Goal: Transaction & Acquisition: Purchase product/service

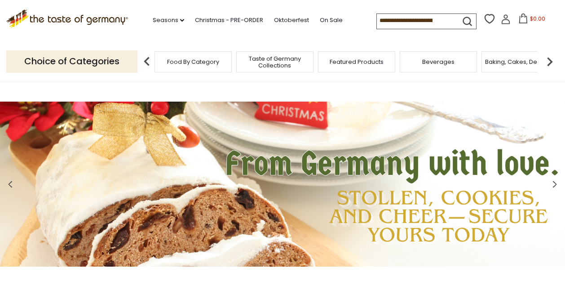
click at [424, 20] on input at bounding box center [415, 20] width 76 height 13
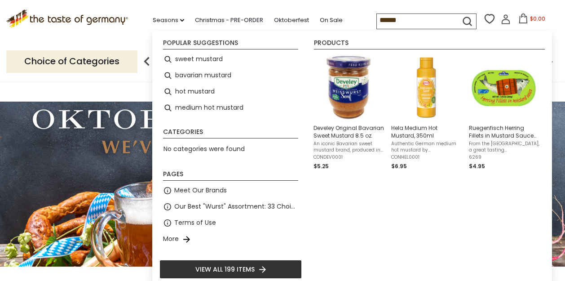
type input "*******"
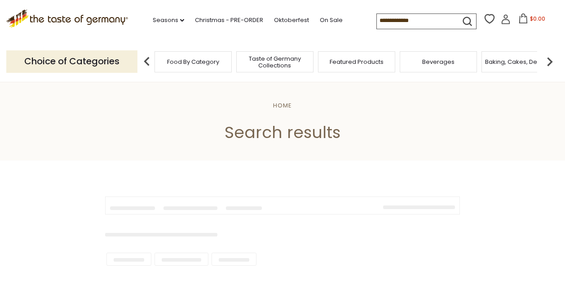
type input "*******"
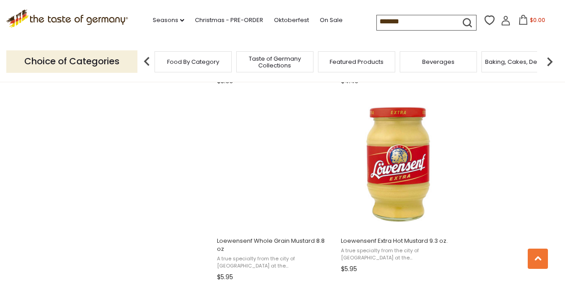
scroll to position [1339, 0]
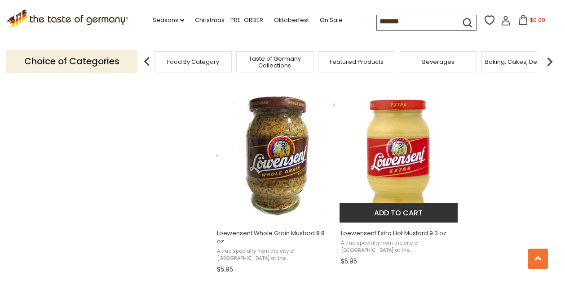
click at [402, 139] on img "Loewensenf Extra Hot Mustard 9.3 oz." at bounding box center [399, 155] width 119 height 119
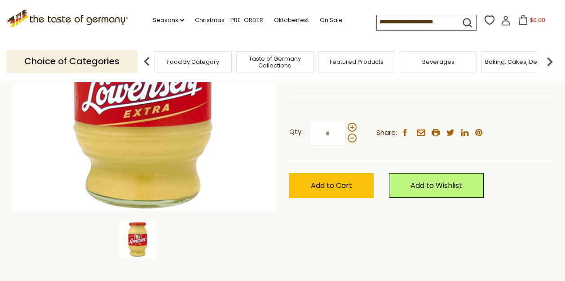
scroll to position [196, 0]
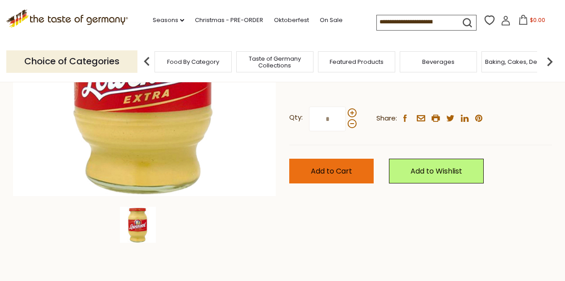
click at [322, 168] on span "Add to Cart" at bounding box center [331, 171] width 41 height 10
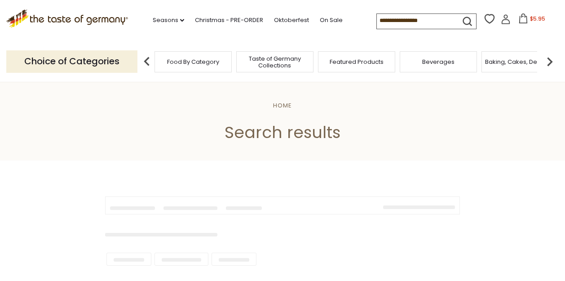
type input "*******"
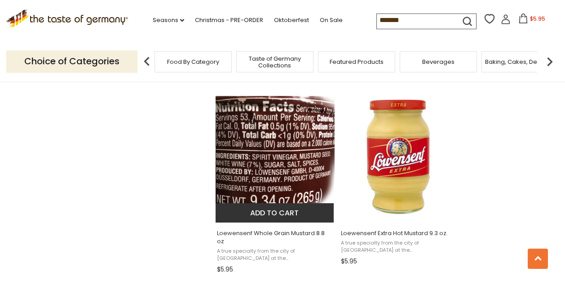
click at [290, 217] on button "Add to cart" at bounding box center [275, 212] width 118 height 19
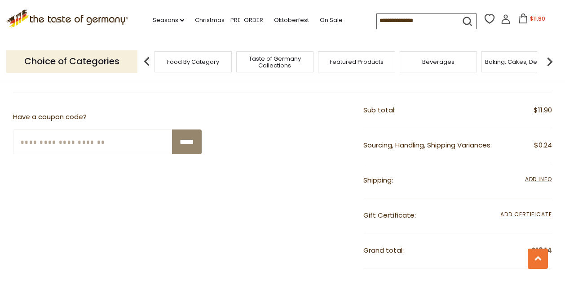
scroll to position [433, 0]
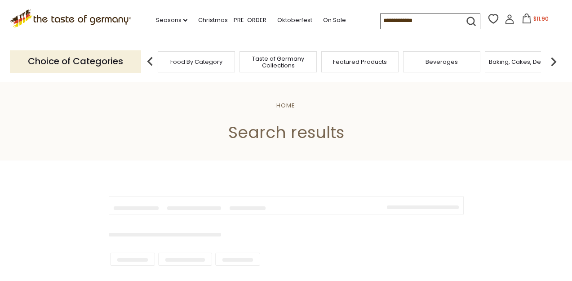
type input "*******"
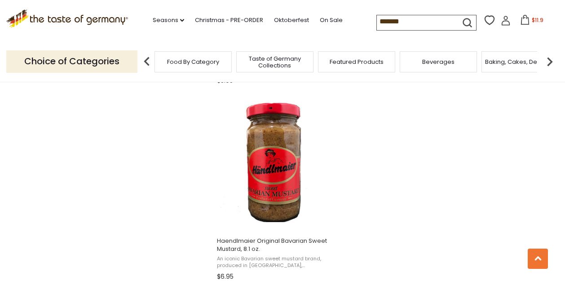
scroll to position [1535, 0]
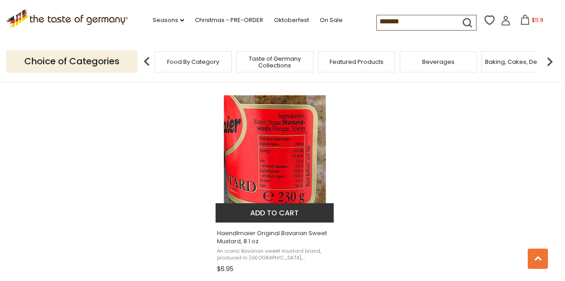
click at [275, 203] on button "Add to cart" at bounding box center [275, 212] width 118 height 19
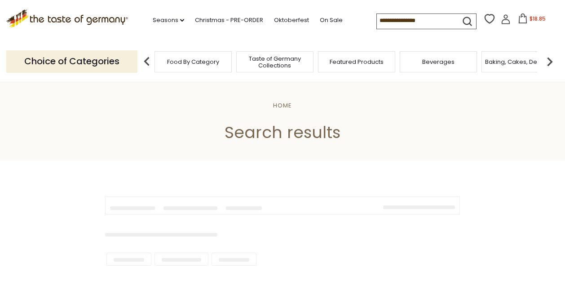
type input "*******"
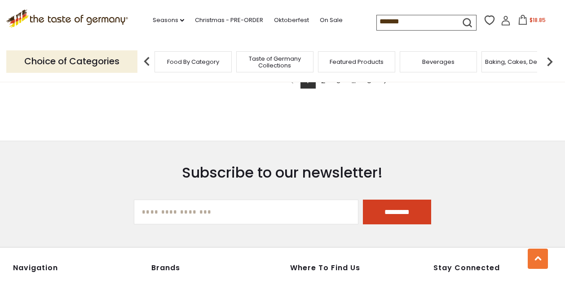
scroll to position [1660, 0]
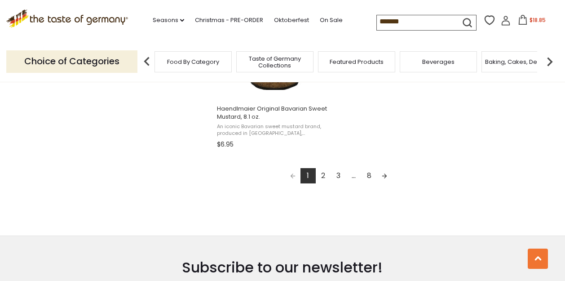
click at [322, 168] on link "2" at bounding box center [323, 175] width 15 height 15
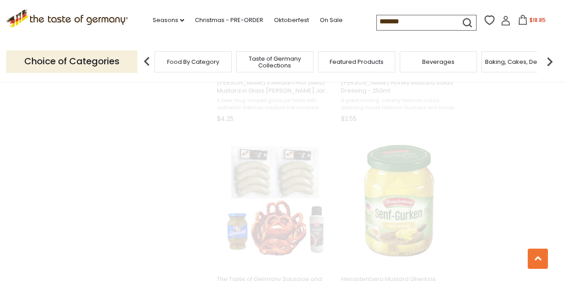
scroll to position [0, 0]
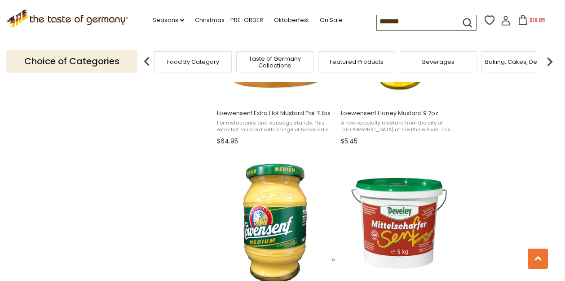
scroll to position [1210, 0]
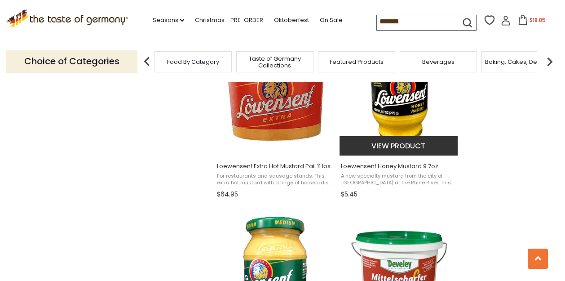
click at [405, 112] on img "Loewensenf Honey Mustard 9.7oz" at bounding box center [399, 88] width 119 height 119
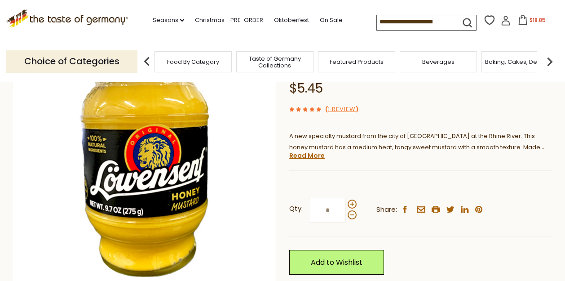
scroll to position [165, 0]
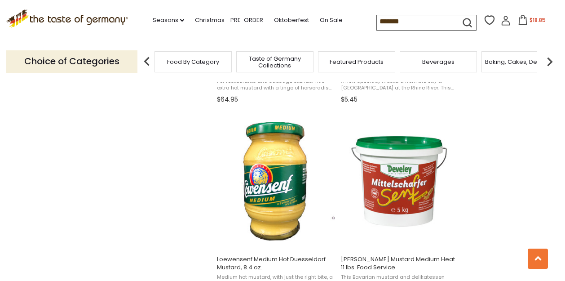
scroll to position [1346, 0]
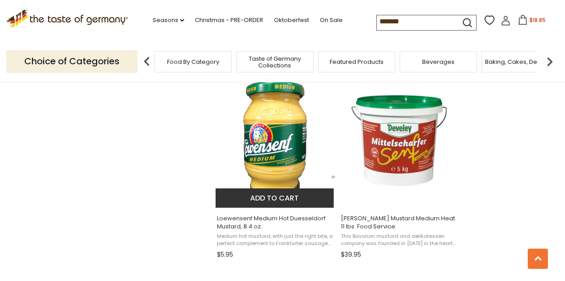
click at [283, 194] on button "Add to cart" at bounding box center [275, 197] width 118 height 19
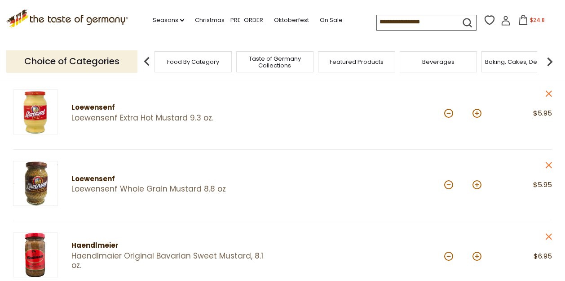
scroll to position [27, 0]
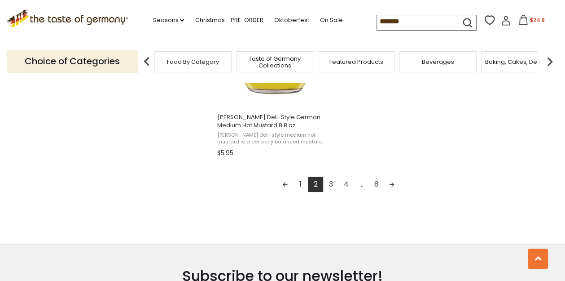
scroll to position [1648, 0]
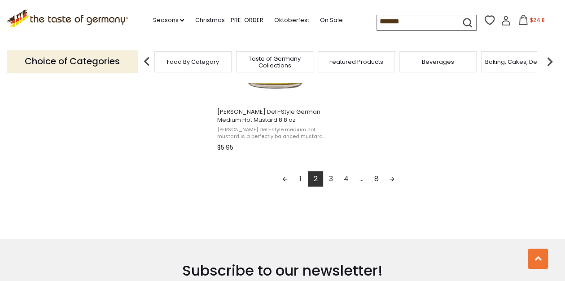
click at [327, 178] on link "3" at bounding box center [330, 178] width 15 height 15
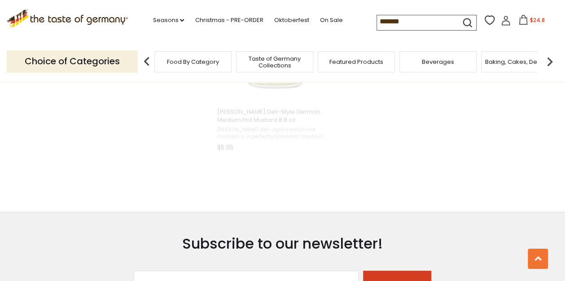
scroll to position [582, 0]
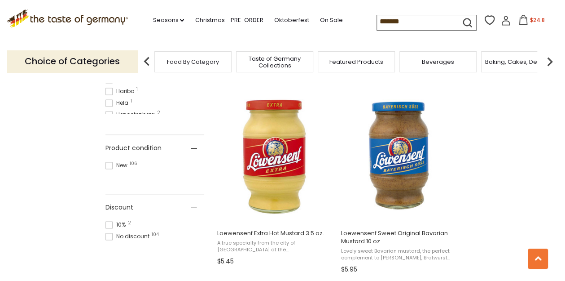
scroll to position [575, 0]
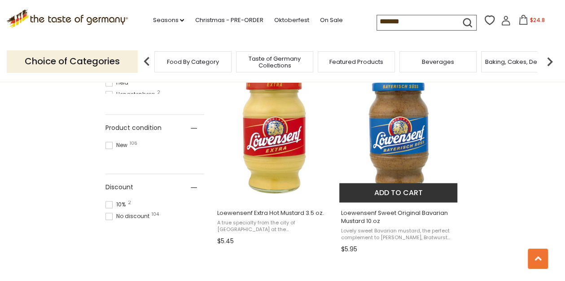
click at [411, 189] on button "Add to cart" at bounding box center [399, 192] width 118 height 19
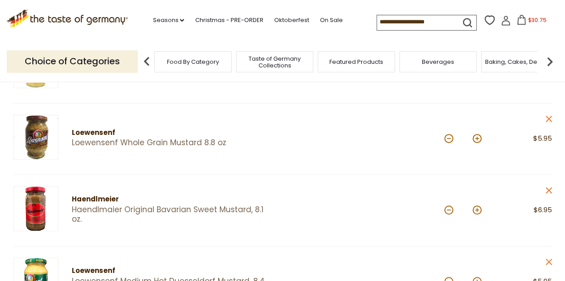
scroll to position [13, 0]
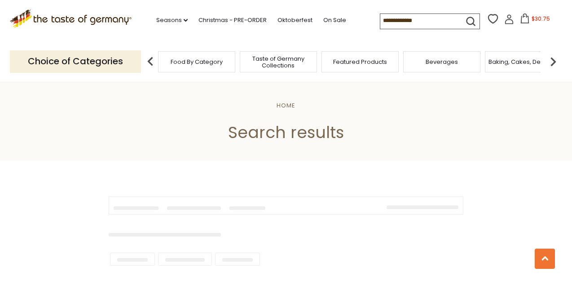
type input "*******"
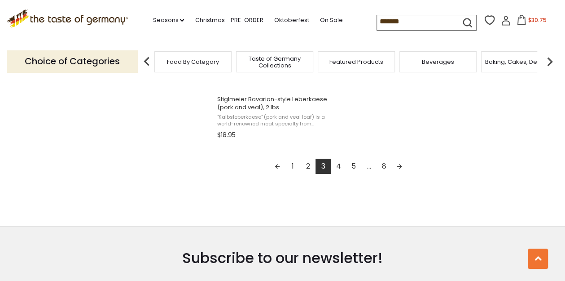
scroll to position [1674, 0]
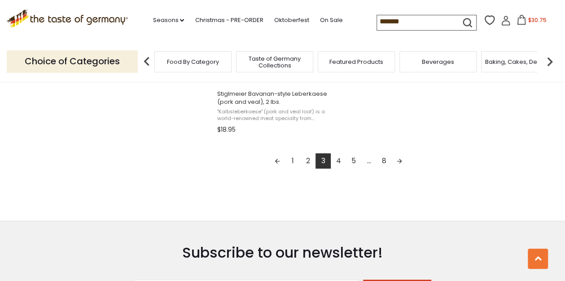
click at [340, 160] on link "4" at bounding box center [338, 160] width 15 height 15
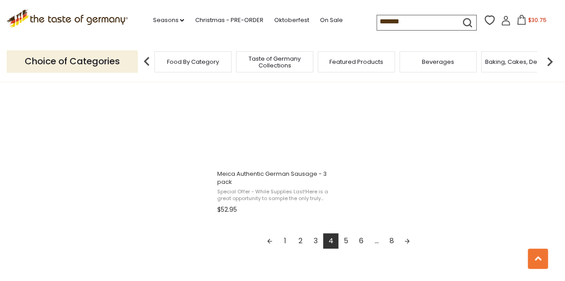
scroll to position [1602, 0]
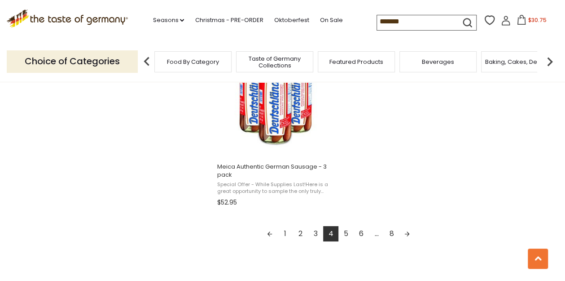
click at [349, 233] on link "5" at bounding box center [346, 233] width 15 height 15
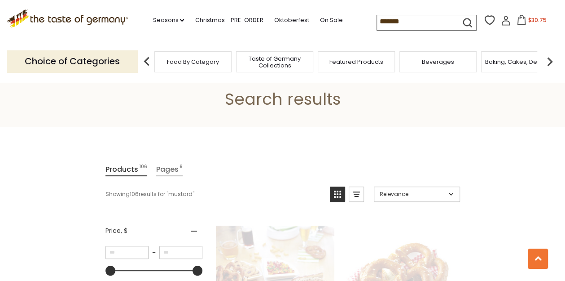
scroll to position [0, 0]
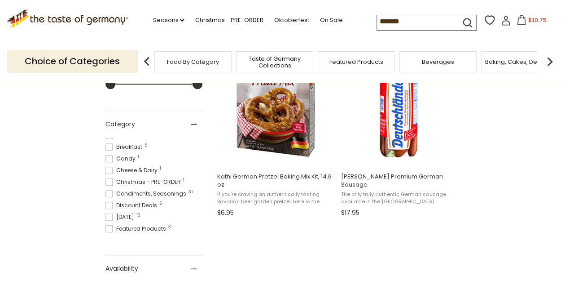
scroll to position [32, 0]
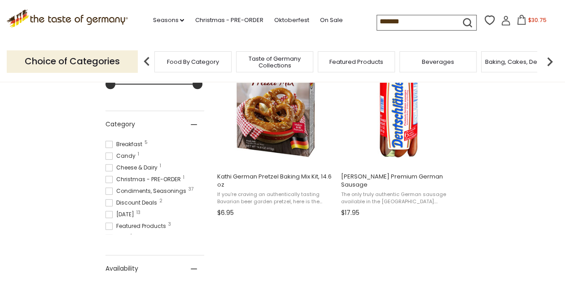
click at [109, 190] on span at bounding box center [109, 190] width 7 height 7
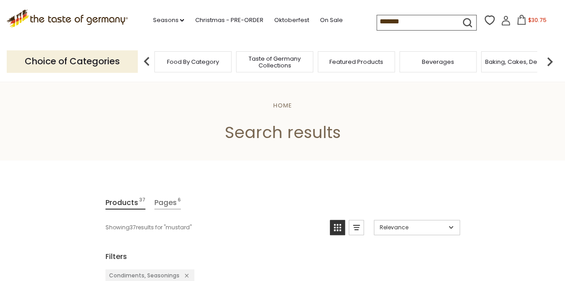
scroll to position [179, 0]
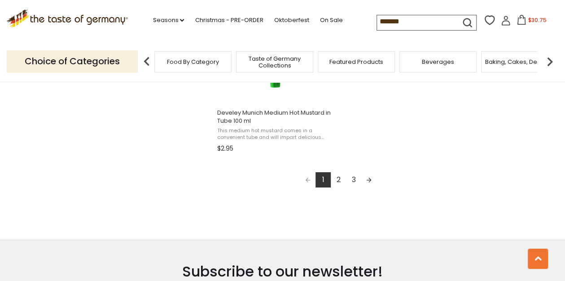
click at [334, 173] on link "2" at bounding box center [338, 179] width 15 height 15
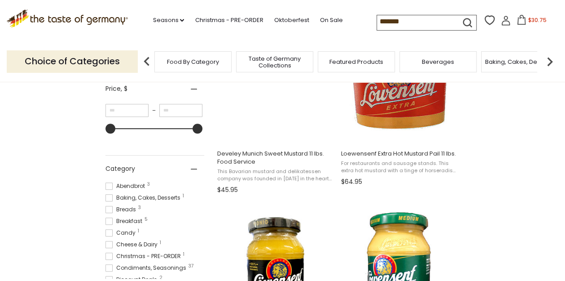
scroll to position [286, 0]
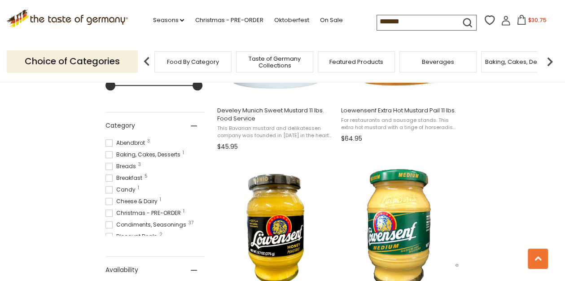
click at [110, 221] on span at bounding box center [109, 224] width 7 height 7
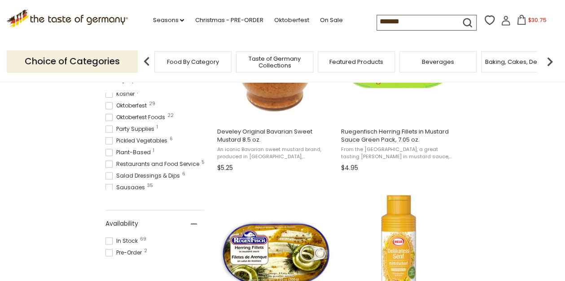
scroll to position [154, 0]
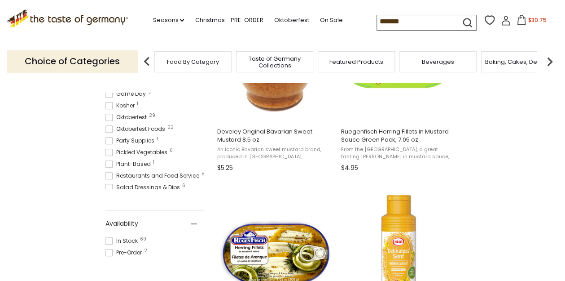
click at [111, 116] on span at bounding box center [109, 117] width 7 height 7
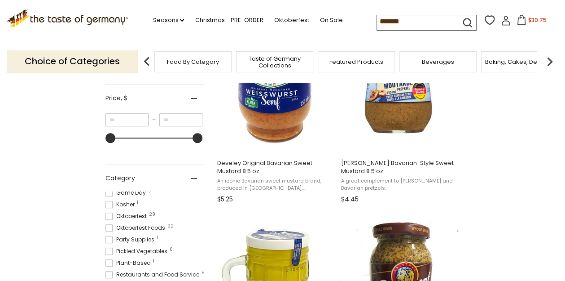
click at [110, 227] on span at bounding box center [109, 227] width 7 height 7
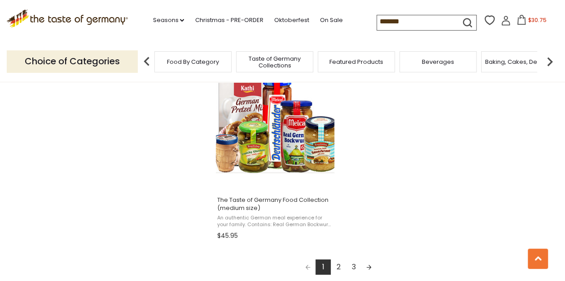
scroll to position [1591, 0]
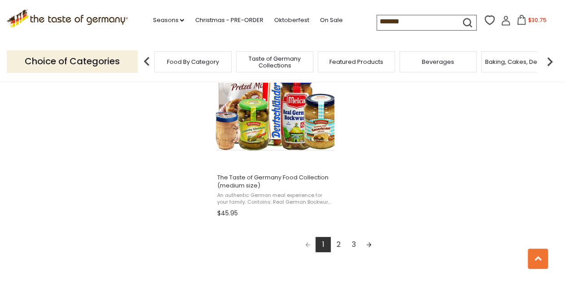
click at [337, 237] on link "2" at bounding box center [338, 244] width 15 height 15
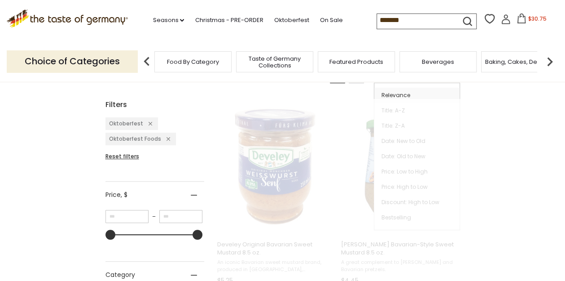
scroll to position [0, 0]
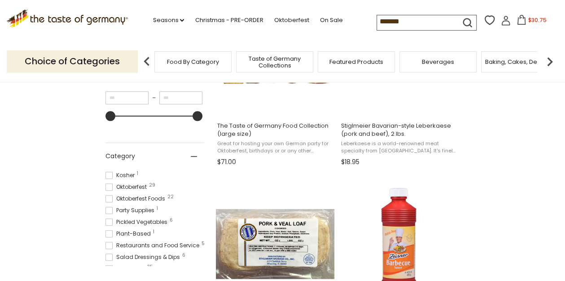
scroll to position [163, 0]
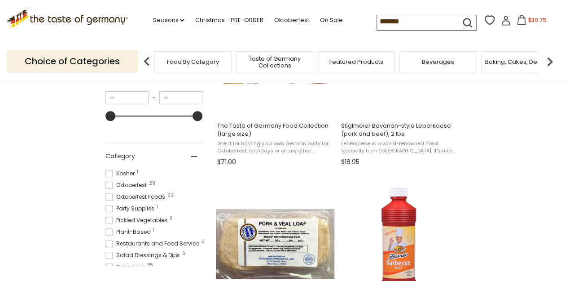
click at [109, 220] on span at bounding box center [109, 219] width 7 height 7
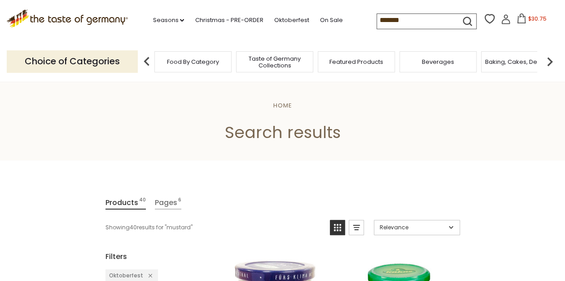
scroll to position [163, 0]
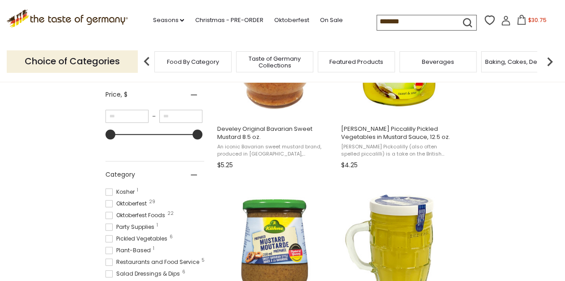
click at [111, 203] on span at bounding box center [109, 203] width 7 height 7
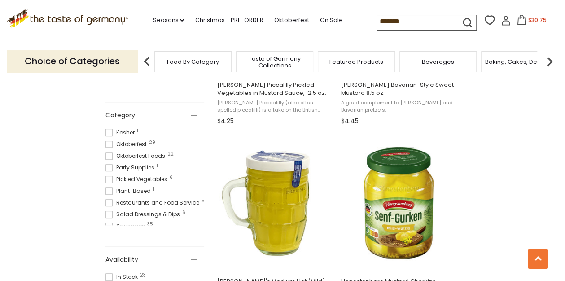
click at [108, 155] on span at bounding box center [109, 155] width 7 height 7
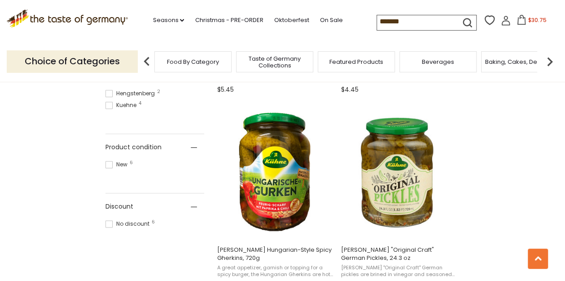
scroll to position [523, 0]
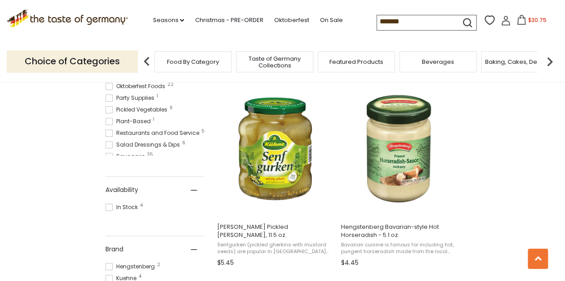
scroll to position [367, 0]
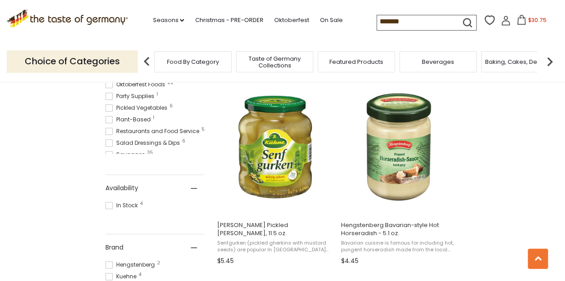
drag, startPoint x: 229, startPoint y: 237, endPoint x: 211, endPoint y: 219, distance: 25.7
click at [211, 219] on div "Kuehne Piccalilly Pickled Vegetables in Mustard Sauce, 12.5 oz. Kuehne Pickcali…" at bounding box center [283, 177] width 355 height 588
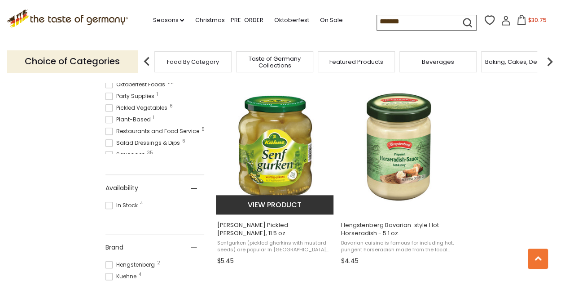
click at [238, 232] on span "Kuehne Pickled Mustard Gherkins, 11.5 oz." at bounding box center [275, 229] width 116 height 16
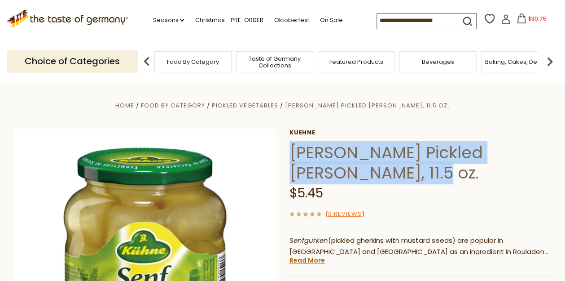
drag, startPoint x: 417, startPoint y: 172, endPoint x: 291, endPoint y: 148, distance: 127.6
click at [291, 148] on h1 "[PERSON_NAME] Pickled [PERSON_NAME], 11.5 oz." at bounding box center [421, 162] width 263 height 40
copy h1 "[PERSON_NAME] Pickled [PERSON_NAME], 11.5 oz."
click at [146, 62] on img at bounding box center [147, 62] width 18 height 18
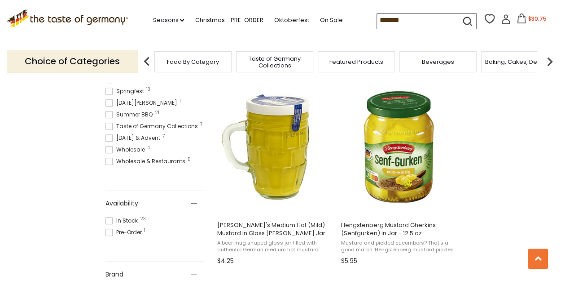
scroll to position [293, 0]
click at [516, 31] on div ".st0{fill:#EDD300;} .st1{fill:#D33E21;} .st0{fill:#EDD300;} .st1{fill:#D33E21;}…" at bounding box center [283, 20] width 552 height 41
click at [520, 20] on icon at bounding box center [522, 18] width 10 height 10
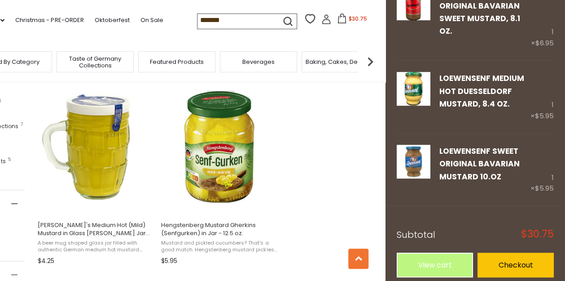
scroll to position [0, 0]
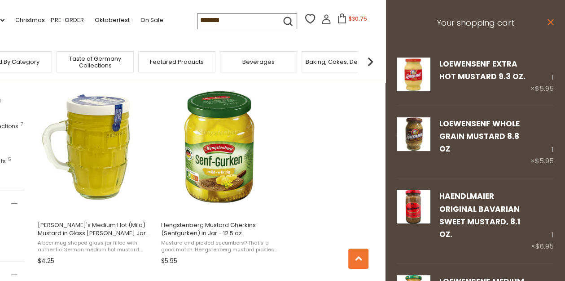
click at [547, 23] on icon "close" at bounding box center [550, 22] width 7 height 7
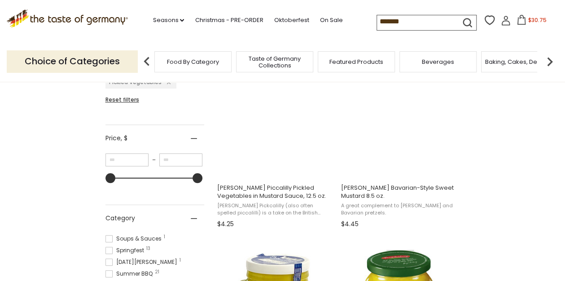
scroll to position [150, 0]
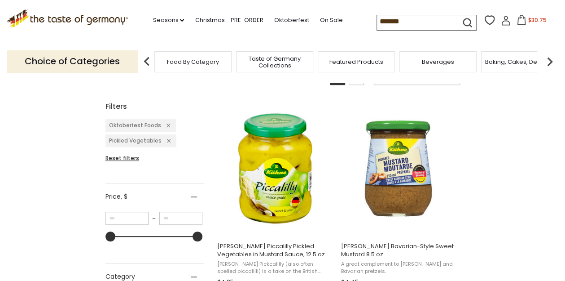
click at [430, 22] on input "*******" at bounding box center [415, 21] width 76 height 13
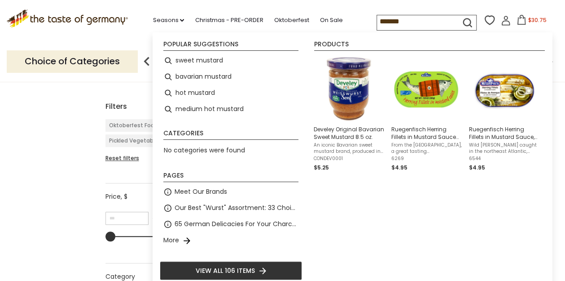
drag, startPoint x: 410, startPoint y: 21, endPoint x: 318, endPoint y: 9, distance: 93.3
click at [318, 9] on div ".st0{fill:#EDD300;} .st1{fill:#D33E21;} .st0{fill:#EDD300;} .st1{fill:#D33E21;}…" at bounding box center [283, 20] width 552 height 41
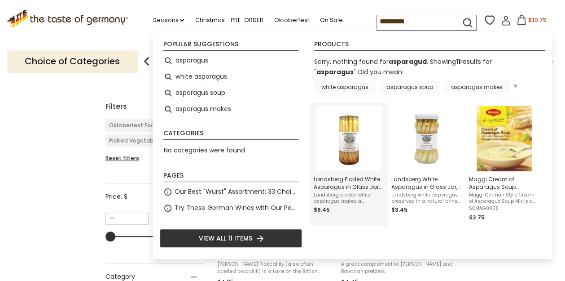
type input "*********"
click at [347, 138] on img "Landsberg Pickled White Asparagus in Glass Jar, large, 15.2 oz" at bounding box center [349, 138] width 65 height 65
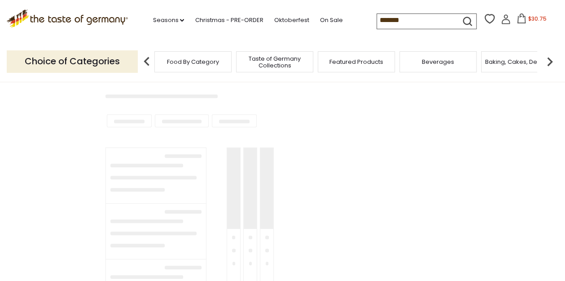
scroll to position [150, 0]
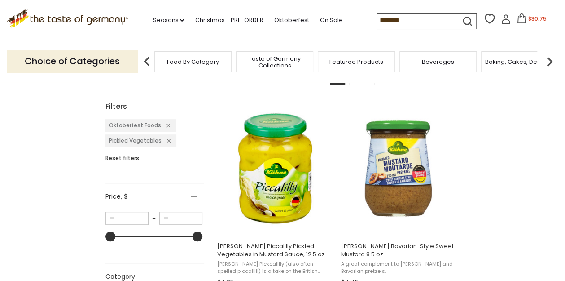
drag, startPoint x: 415, startPoint y: 19, endPoint x: 316, endPoint y: 16, distance: 98.9
click at [316, 16] on div ".st0{fill:#EDD300;} .st1{fill:#D33E21;} .st0{fill:#EDD300;} .st1{fill:#D33E21;}…" at bounding box center [283, 20] width 552 height 41
type input "*********"
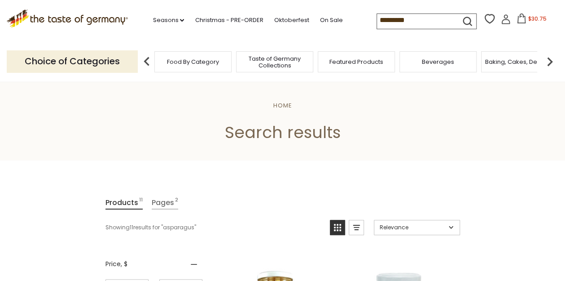
drag, startPoint x: 429, startPoint y: 20, endPoint x: 318, endPoint y: 6, distance: 111.8
click at [318, 6] on div ".st0{fill:#EDD300;} .st1{fill:#D33E21;} .st0{fill:#EDD300;} .st1{fill:#D33E21;}…" at bounding box center [283, 20] width 552 height 41
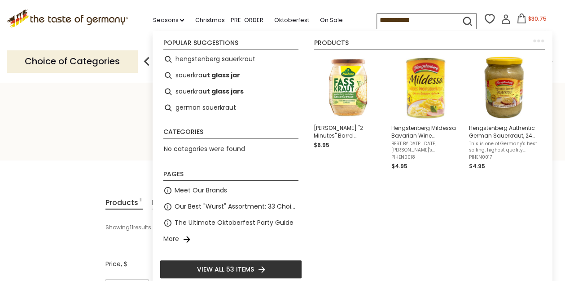
type input "**********"
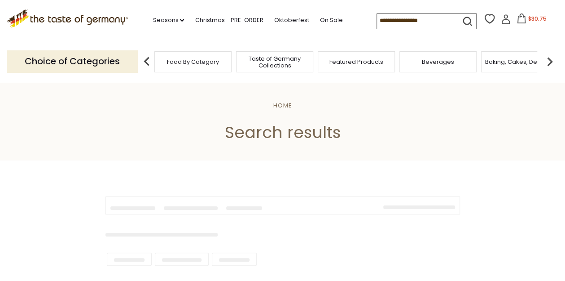
type input "**********"
